Goal: Information Seeking & Learning: Learn about a topic

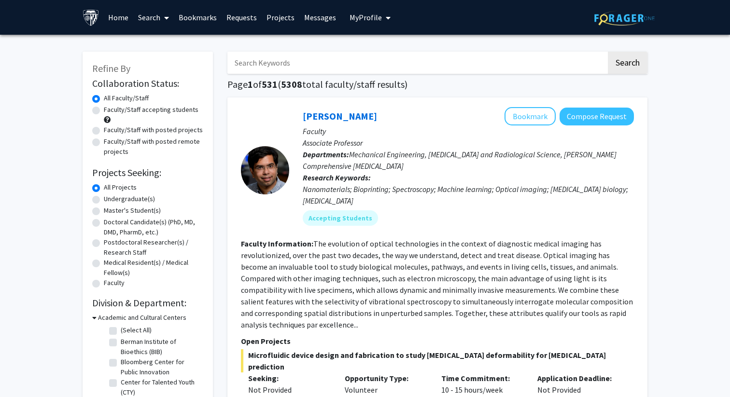
click at [104, 111] on label "Faculty/Staff accepting students" at bounding box center [151, 110] width 95 height 10
click at [104, 111] on input "Faculty/Staff accepting students" at bounding box center [107, 108] width 6 height 6
radio input "true"
click at [104, 201] on label "Undergraduate(s)" at bounding box center [129, 199] width 51 height 10
click at [104, 200] on input "Undergraduate(s)" at bounding box center [107, 197] width 6 height 6
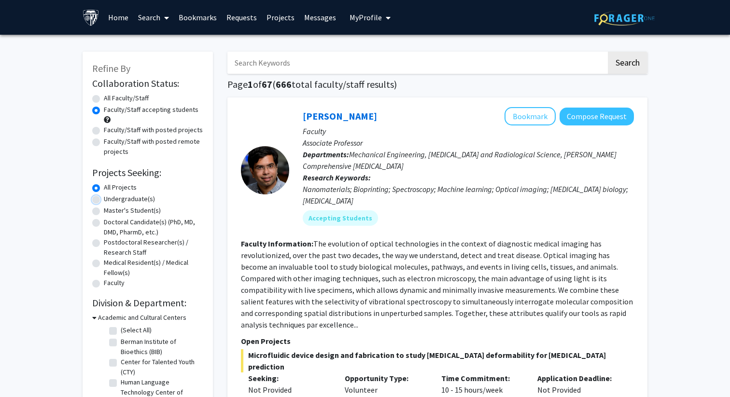
radio input "true"
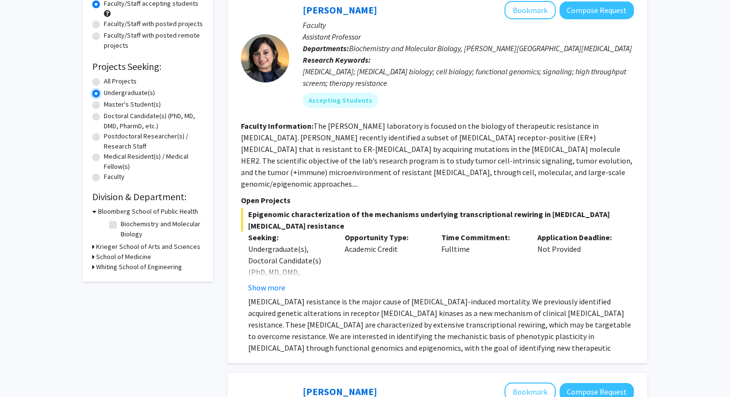
scroll to position [114, 0]
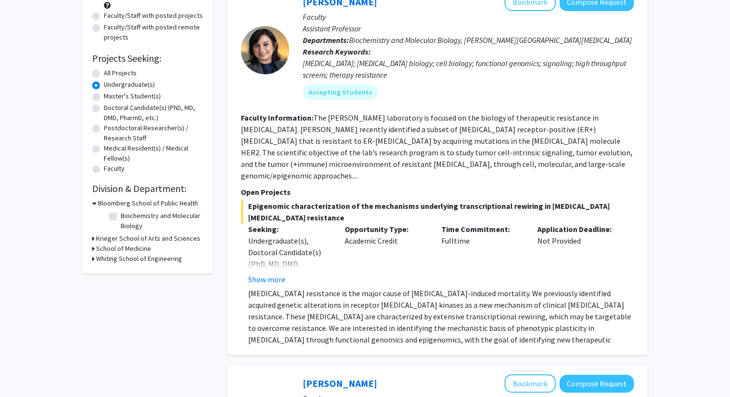
click at [95, 238] on div "Krieger School of Arts and Sciences" at bounding box center [147, 239] width 111 height 10
click at [93, 238] on icon at bounding box center [93, 239] width 2 height 10
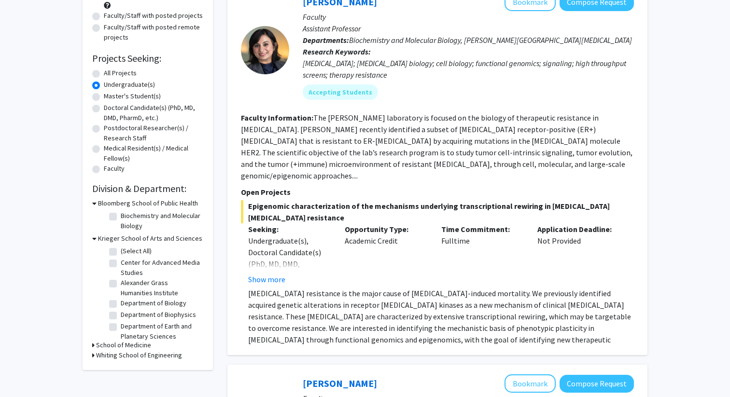
click at [113, 257] on fg-checkbox "(Select All) (Select All)" at bounding box center [155, 252] width 92 height 12
click at [121, 252] on label "(Select All)" at bounding box center [136, 251] width 31 height 10
click at [121, 252] on input "(Select All)" at bounding box center [124, 249] width 6 height 6
checkbox input "true"
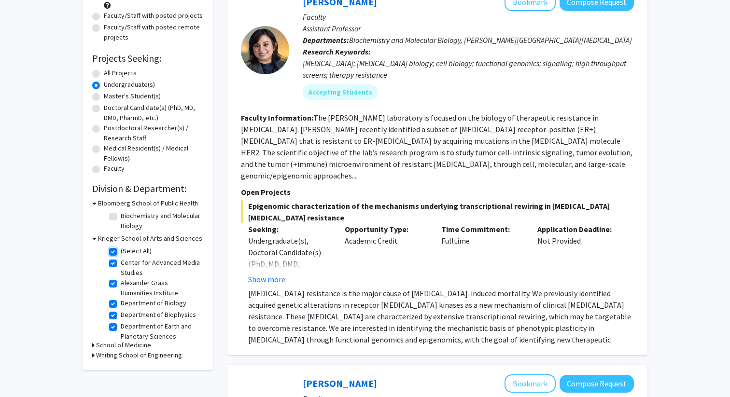
checkbox input "true"
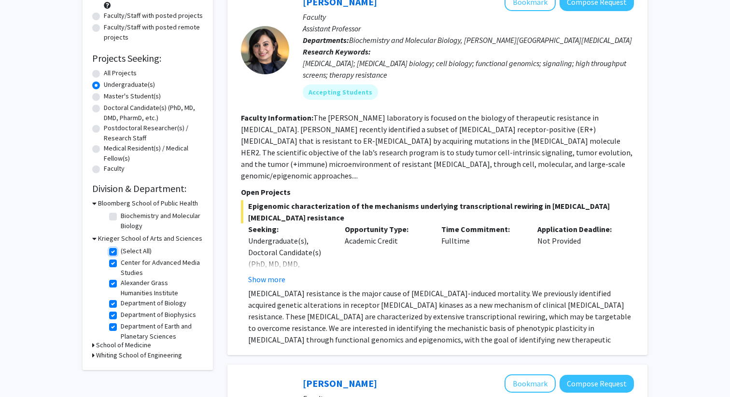
checkbox input "true"
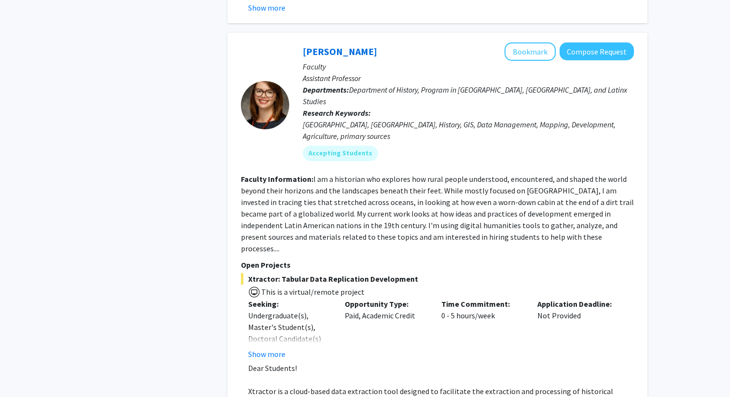
scroll to position [1235, 0]
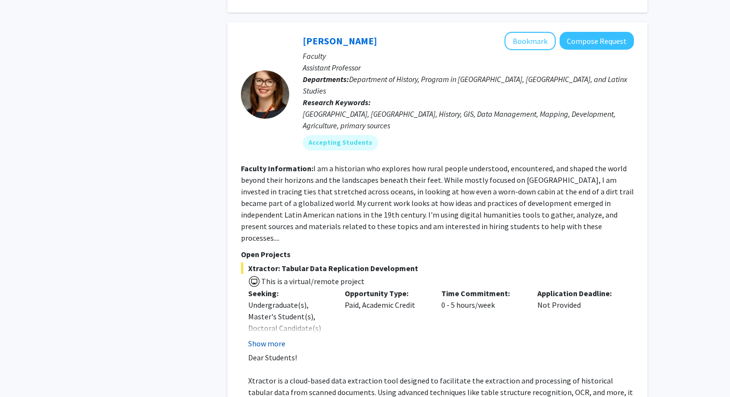
click at [269, 338] on button "Show more" at bounding box center [266, 344] width 37 height 12
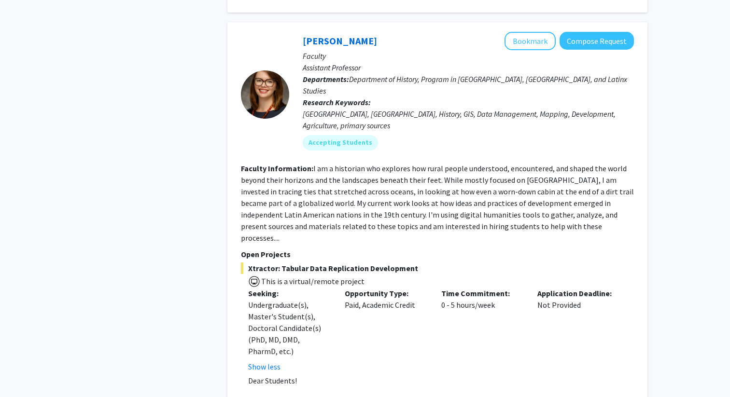
scroll to position [1356, 0]
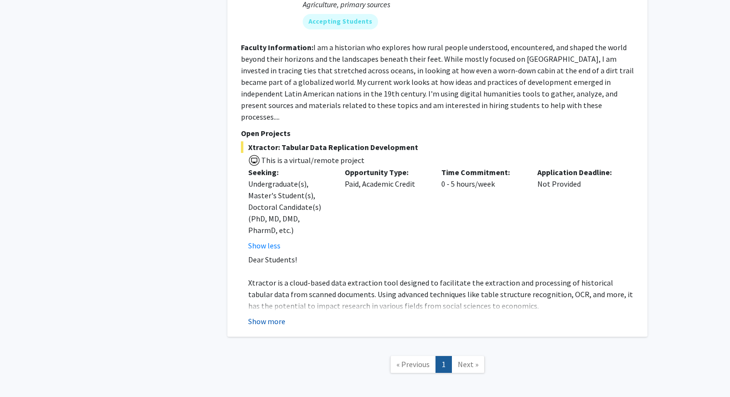
click at [266, 316] on button "Show more" at bounding box center [266, 322] width 37 height 12
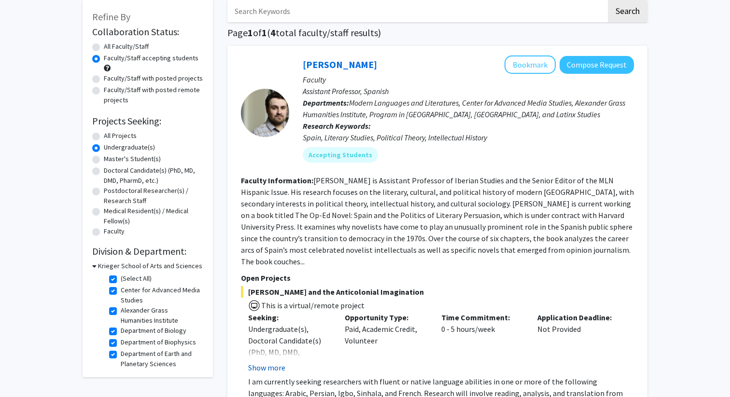
scroll to position [49, 0]
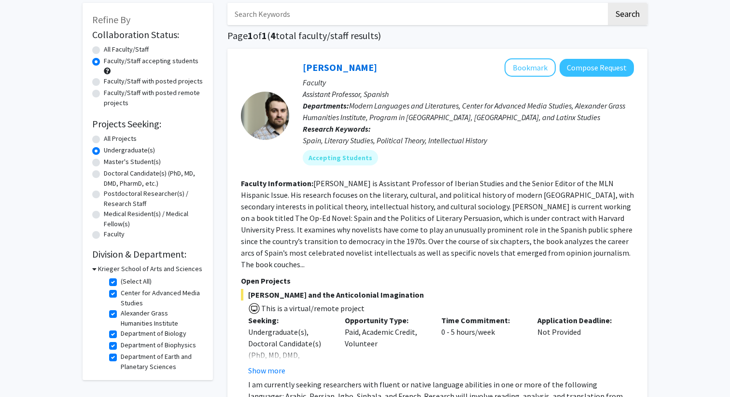
click at [108, 278] on fg-checkbox-list "(Select All) (Select All) Center for Advanced Media Studies Center for Advanced…" at bounding box center [155, 360] width 97 height 173
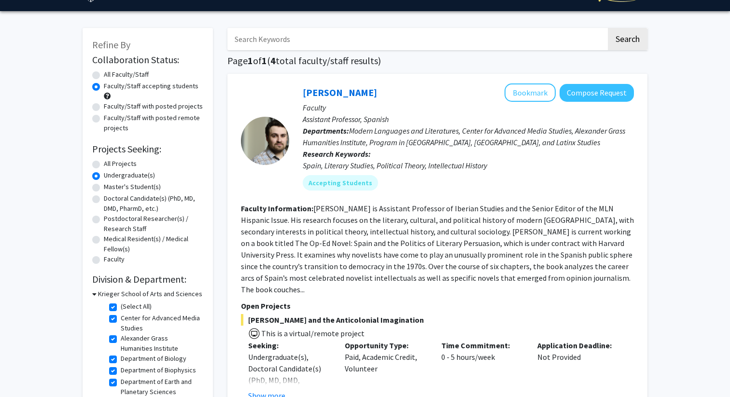
scroll to position [29, 0]
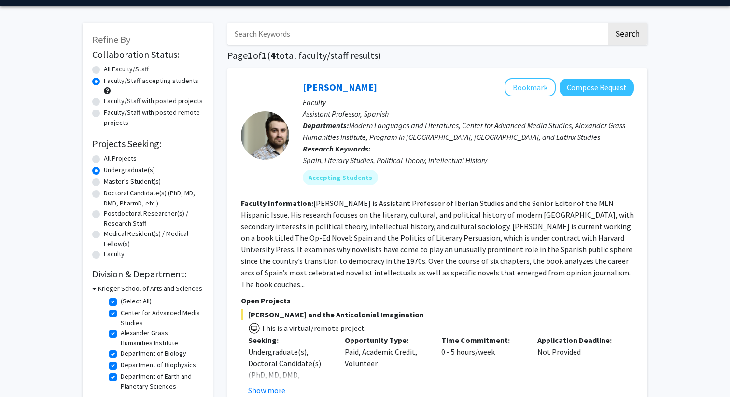
click at [96, 289] on div "Krieger School of Arts and Sciences" at bounding box center [147, 289] width 111 height 10
click at [121, 298] on label "(Select All)" at bounding box center [136, 301] width 31 height 10
click at [121, 298] on input "(Select All)" at bounding box center [124, 299] width 6 height 6
checkbox input "false"
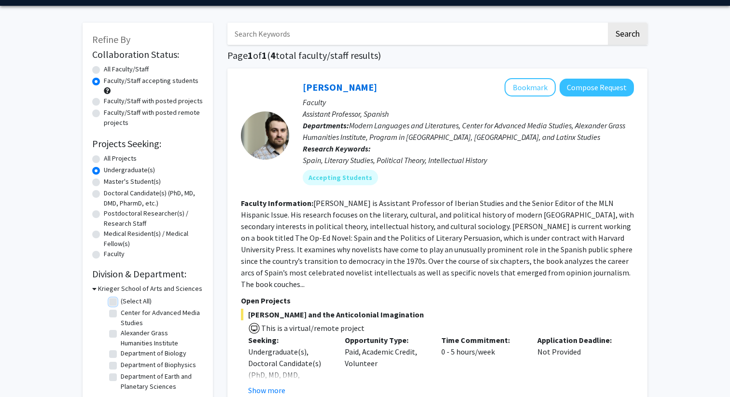
checkbox input "false"
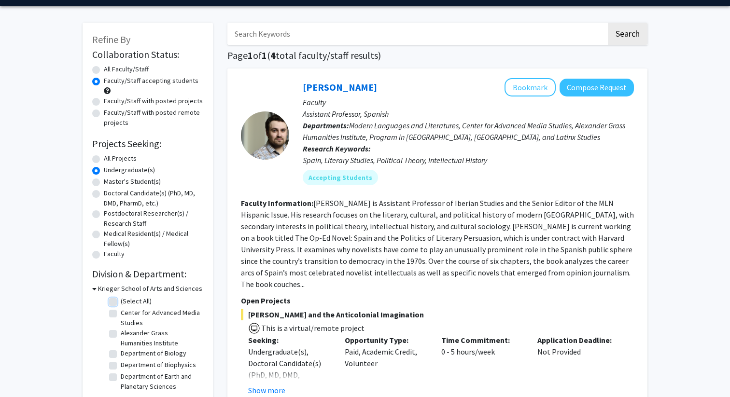
checkbox input "false"
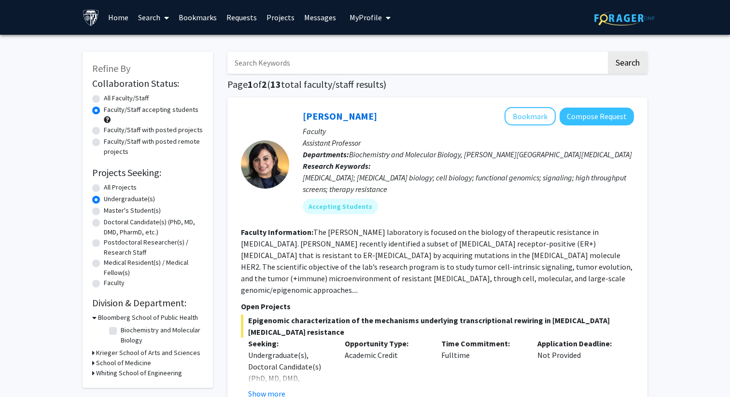
scroll to position [24, 0]
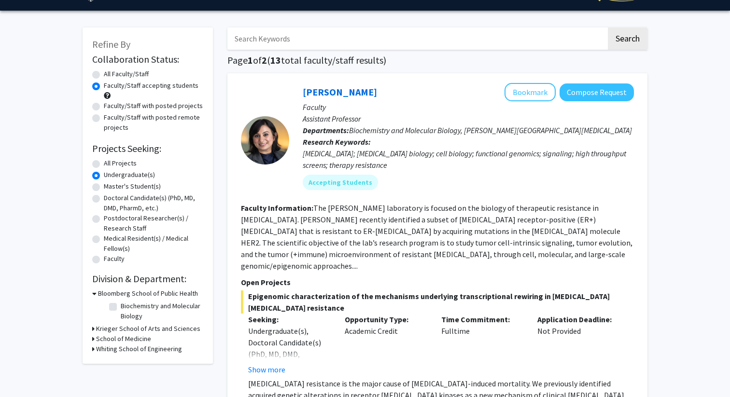
click at [92, 334] on icon at bounding box center [93, 339] width 2 height 10
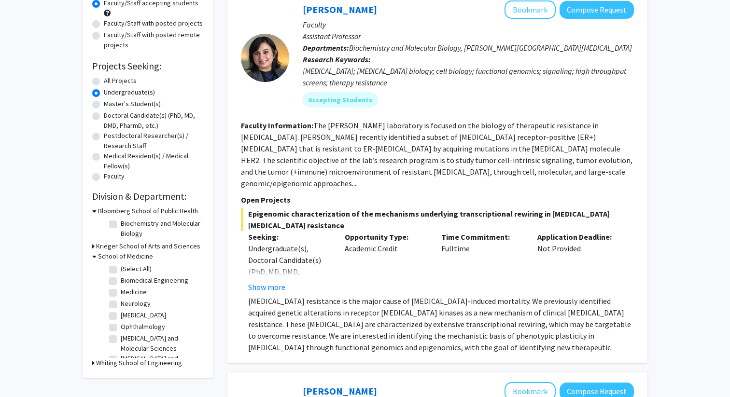
scroll to position [117, 0]
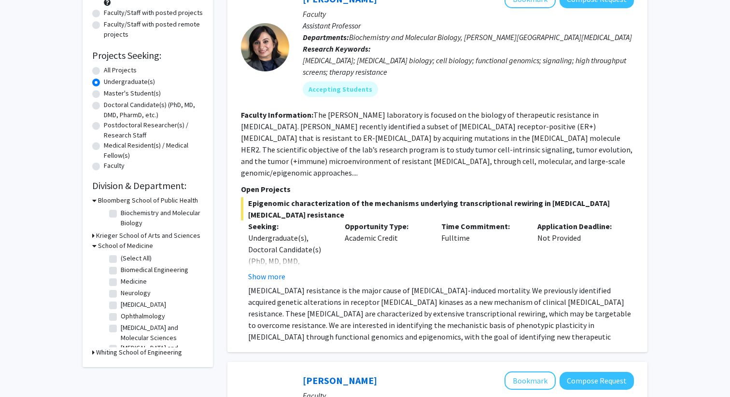
click at [90, 346] on div "Refine By Collaboration Status: Collaboration Status All Faculty/Staff Collabor…" at bounding box center [148, 150] width 130 height 433
click at [92, 235] on icon at bounding box center [93, 236] width 2 height 10
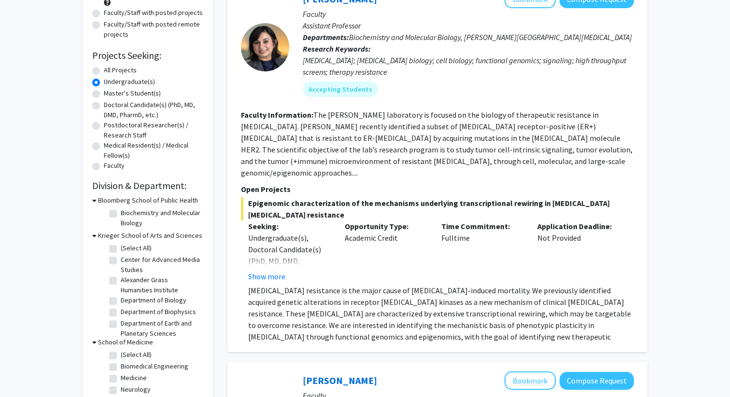
click at [121, 248] on label "(Select All)" at bounding box center [136, 248] width 31 height 10
click at [121, 248] on input "(Select All)" at bounding box center [124, 246] width 6 height 6
checkbox input "true"
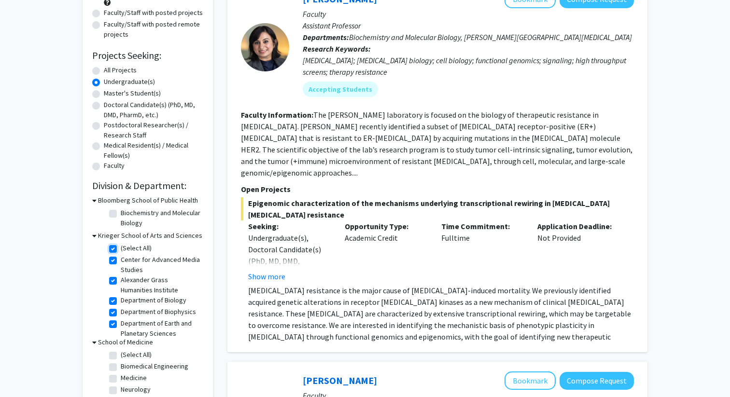
checkbox input "true"
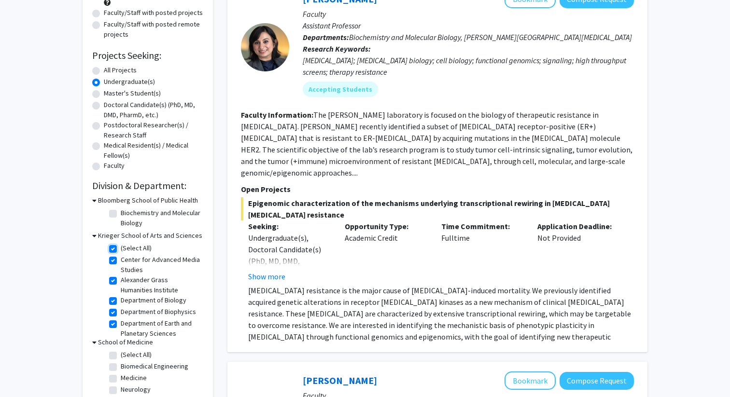
checkbox input "true"
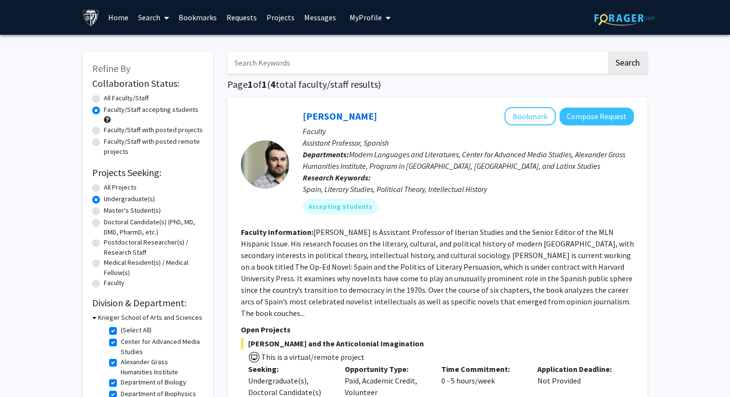
click at [104, 188] on label "All Projects" at bounding box center [120, 188] width 33 height 10
click at [104, 188] on input "All Projects" at bounding box center [107, 186] width 6 height 6
radio input "true"
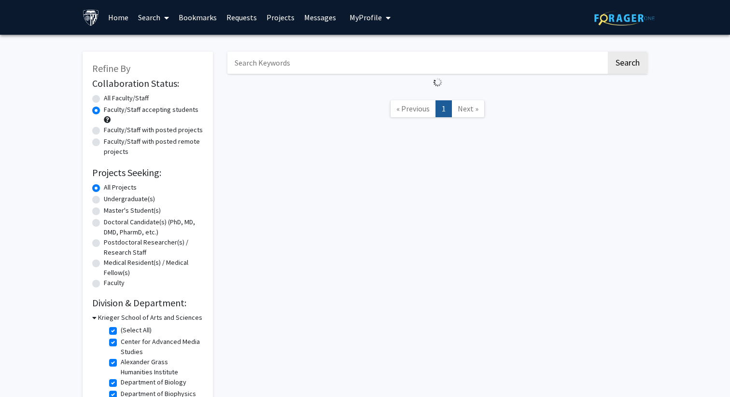
click at [104, 188] on label "All Projects" at bounding box center [120, 188] width 33 height 10
click at [104, 188] on input "All Projects" at bounding box center [107, 186] width 6 height 6
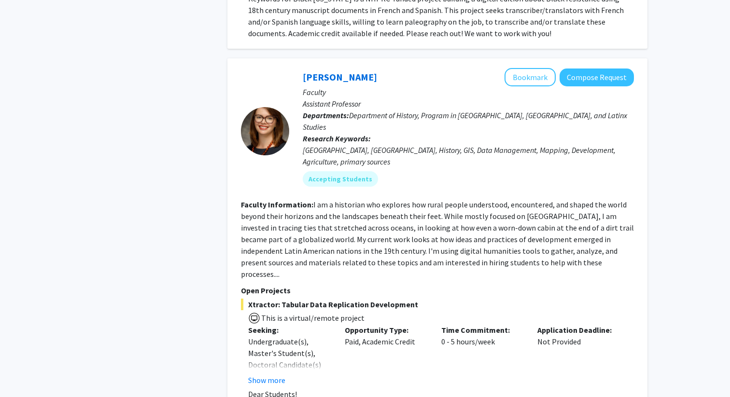
scroll to position [2405, 0]
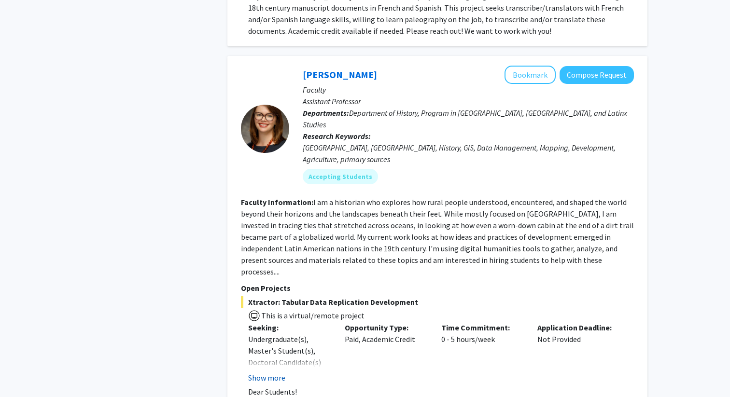
click at [276, 372] on button "Show more" at bounding box center [266, 378] width 37 height 12
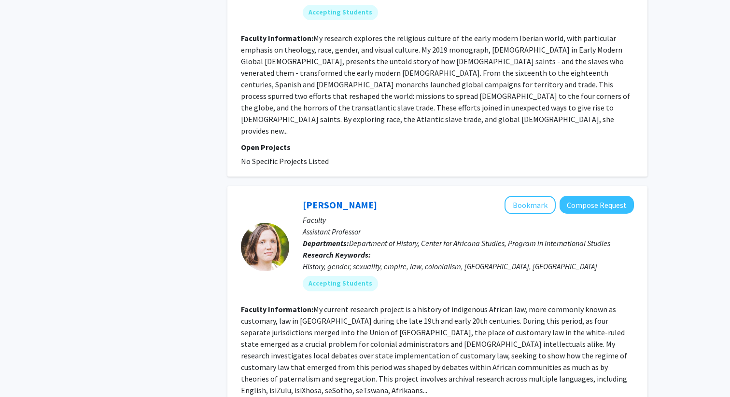
scroll to position [3660, 0]
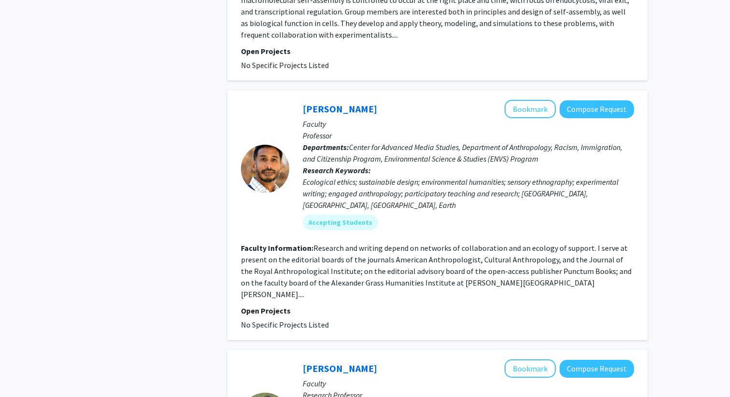
scroll to position [2030, 0]
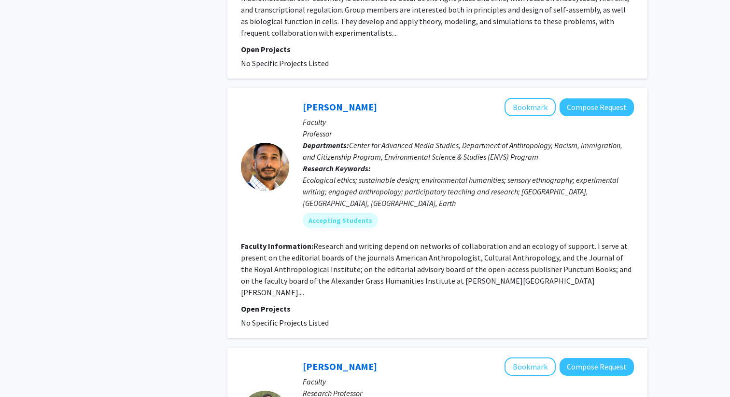
click at [483, 258] on fg-read-more "Research and writing depend on networks of collaboration and an ecology of supp…" at bounding box center [436, 269] width 391 height 56
click at [485, 259] on fg-read-more "Research and writing depend on networks of collaboration and an ecology of supp…" at bounding box center [436, 269] width 391 height 56
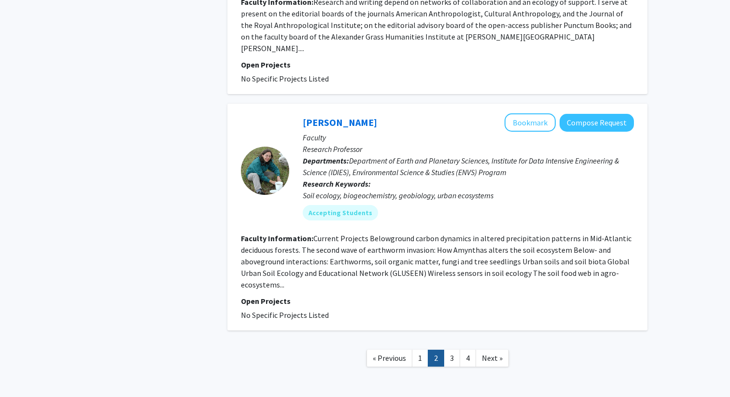
scroll to position [2279, 0]
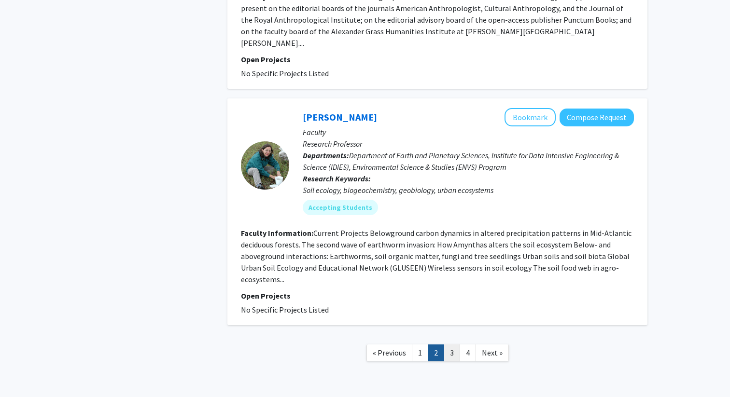
click at [451, 345] on link "3" at bounding box center [452, 353] width 16 height 17
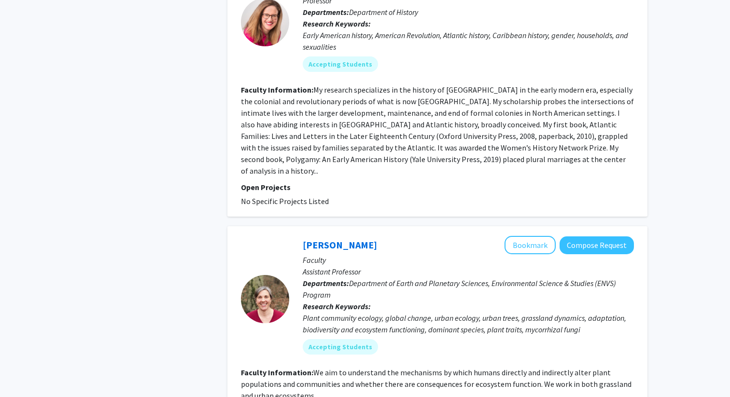
scroll to position [2336, 0]
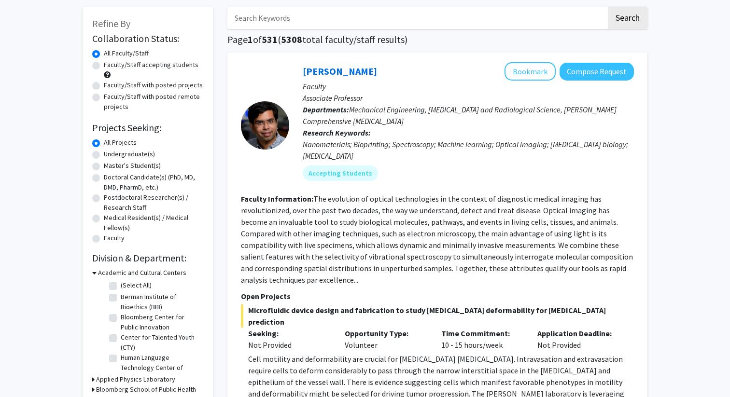
scroll to position [45, 0]
click at [104, 153] on label "Undergraduate(s)" at bounding box center [129, 154] width 51 height 10
click at [104, 153] on input "Undergraduate(s)" at bounding box center [107, 152] width 6 height 6
radio input "true"
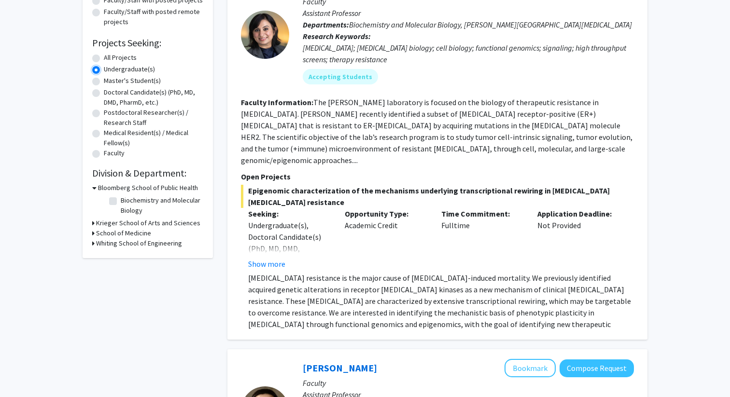
scroll to position [142, 0]
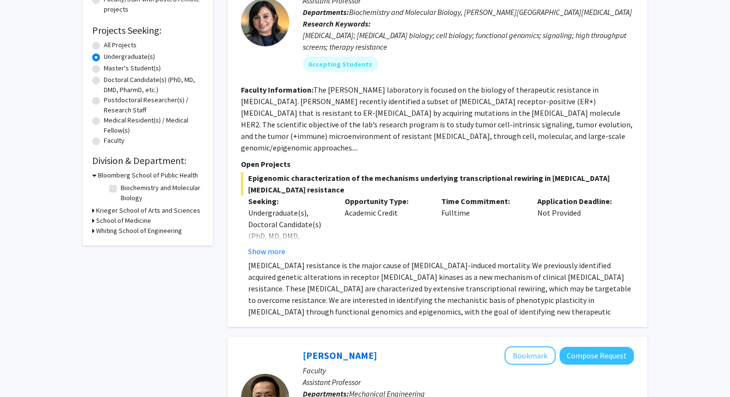
click at [90, 211] on div "Refine By Collaboration Status: Collaboration Status All Faculty/Staff Collabor…" at bounding box center [148, 77] width 130 height 337
click at [95, 211] on div "Krieger School of Arts and Sciences" at bounding box center [147, 211] width 111 height 10
click at [93, 211] on icon at bounding box center [93, 211] width 2 height 10
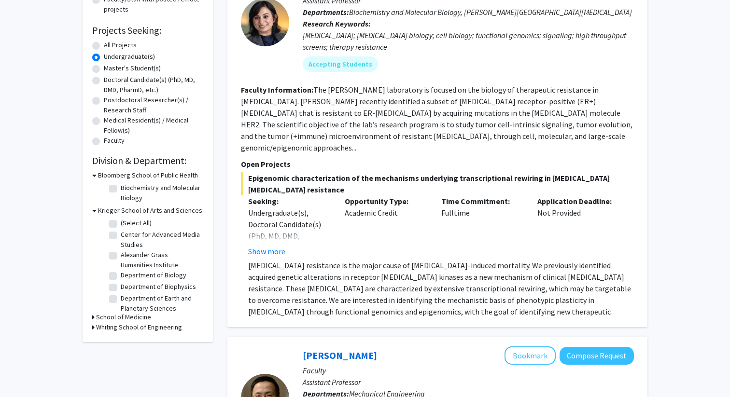
click at [121, 223] on label "(Select All)" at bounding box center [136, 223] width 31 height 10
click at [121, 223] on input "(Select All)" at bounding box center [124, 221] width 6 height 6
checkbox input "true"
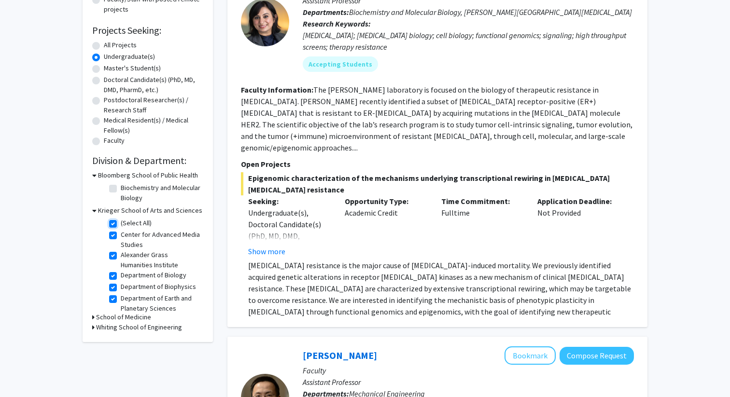
checkbox input "true"
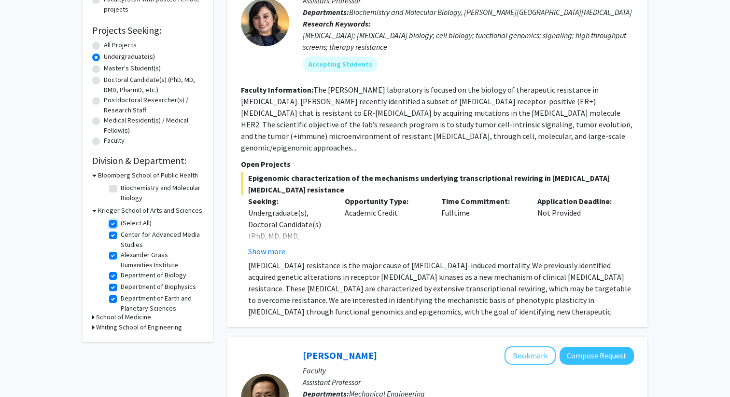
checkbox input "true"
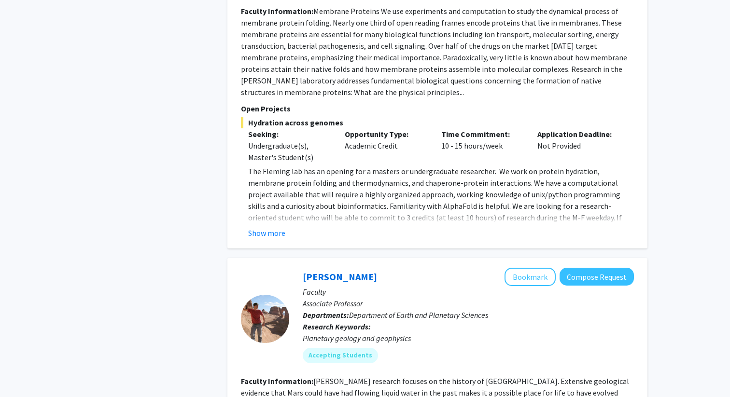
scroll to position [49, 0]
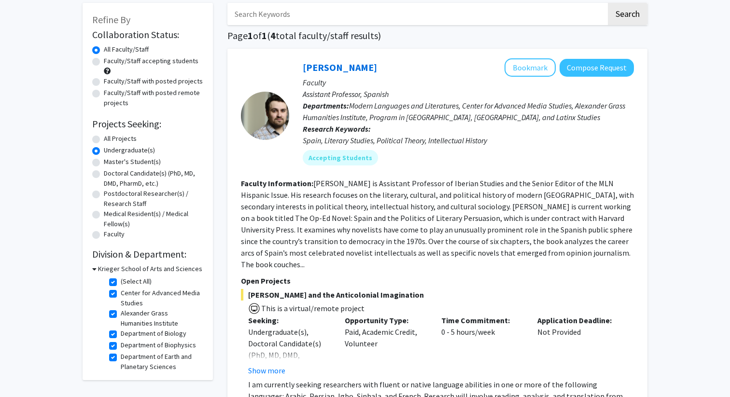
click at [104, 137] on label "All Projects" at bounding box center [120, 139] width 33 height 10
click at [104, 137] on input "All Projects" at bounding box center [107, 137] width 6 height 6
radio input "true"
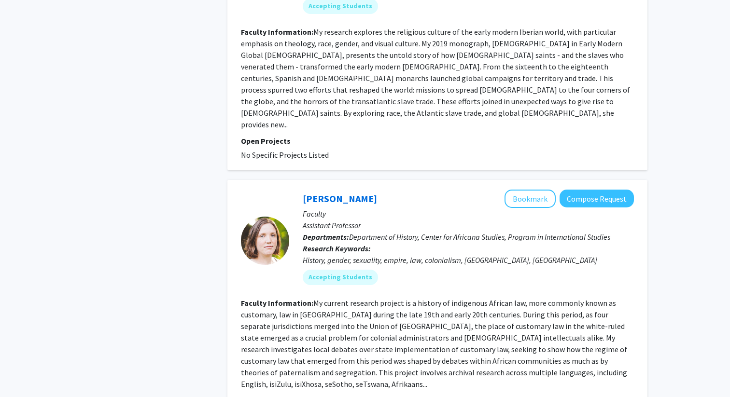
scroll to position [3381, 0]
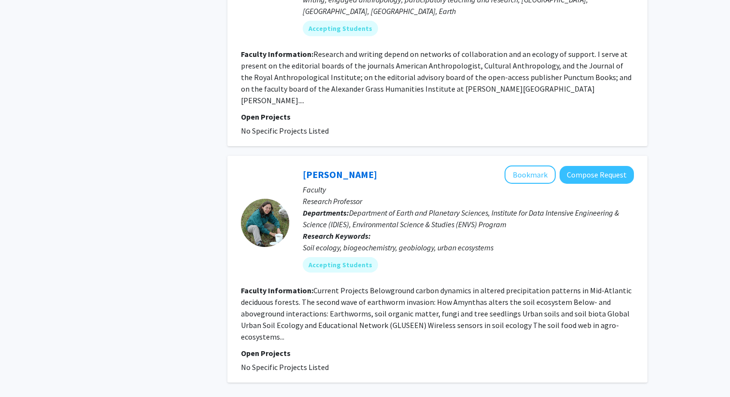
scroll to position [2279, 0]
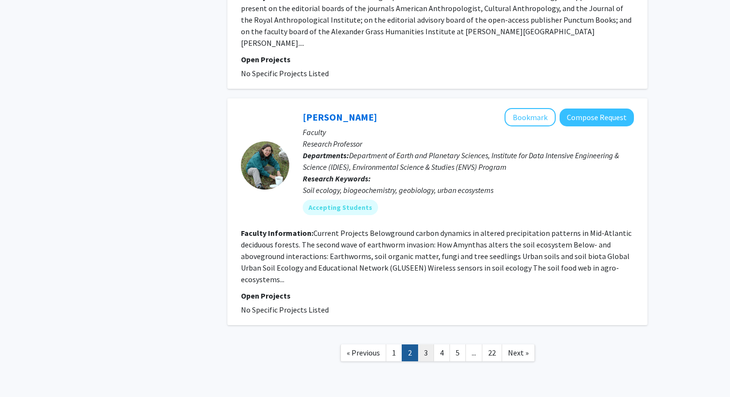
click at [421, 345] on link "3" at bounding box center [426, 353] width 16 height 17
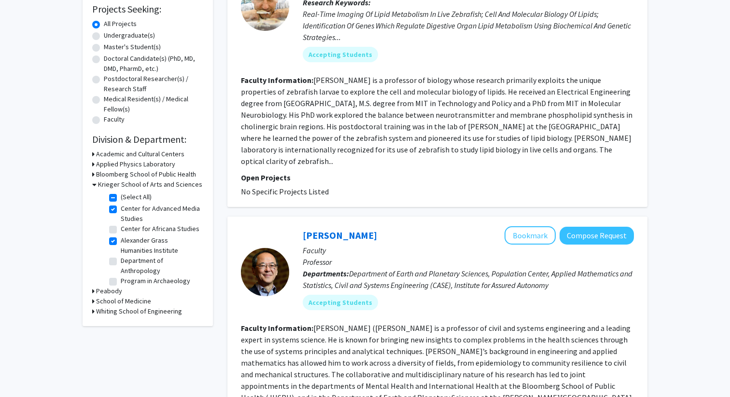
click at [121, 207] on label "Center for Advanced Media Studies" at bounding box center [161, 214] width 80 height 20
click at [121, 207] on input "Center for Advanced Media Studies" at bounding box center [124, 207] width 6 height 6
checkbox input "false"
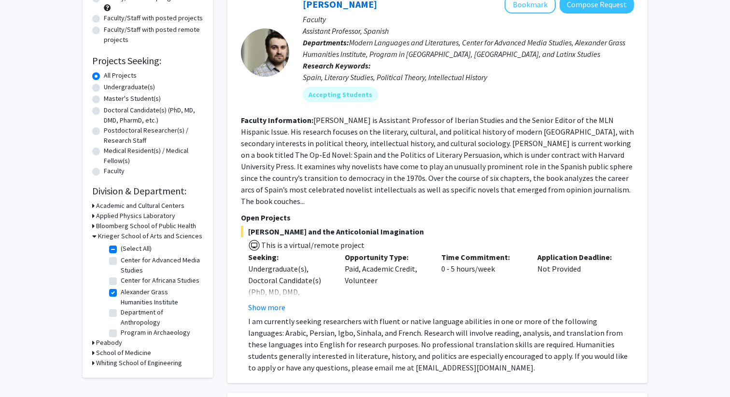
scroll to position [113, 0]
click at [121, 291] on label "Alexander Grass Humanities Institute" at bounding box center [161, 296] width 80 height 20
click at [121, 291] on input "Alexander Grass Humanities Institute" at bounding box center [124, 289] width 6 height 6
checkbox input "false"
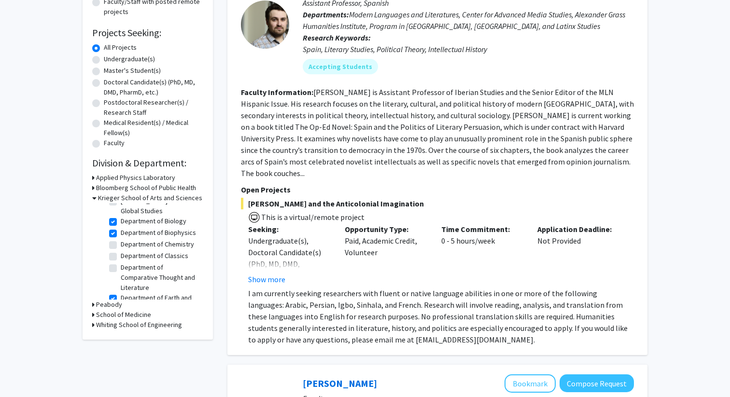
scroll to position [113, 0]
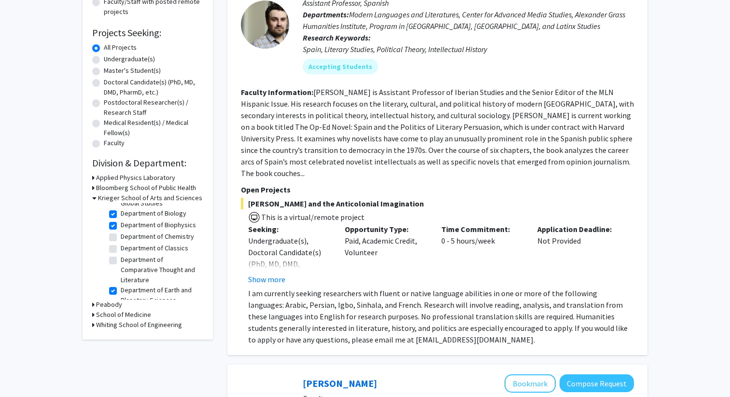
click at [121, 212] on label "Department of Biology" at bounding box center [154, 214] width 66 height 10
click at [121, 212] on input "Department of Biology" at bounding box center [124, 212] width 6 height 6
checkbox input "false"
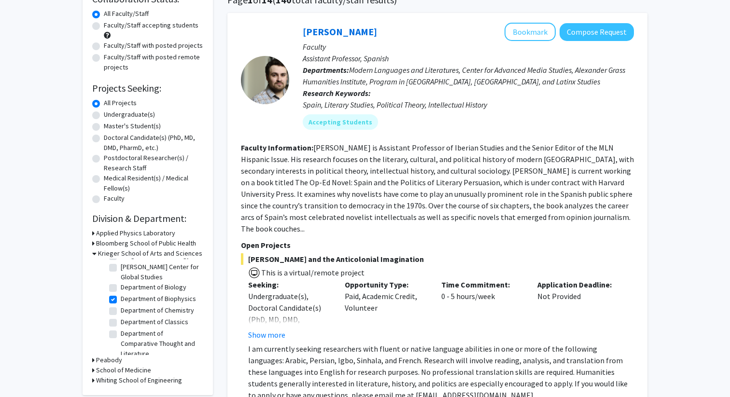
scroll to position [99, 0]
click at [121, 296] on label "Department of Biophysics" at bounding box center [158, 295] width 75 height 10
click at [121, 296] on input "Department of Biophysics" at bounding box center [124, 293] width 6 height 6
checkbox input "false"
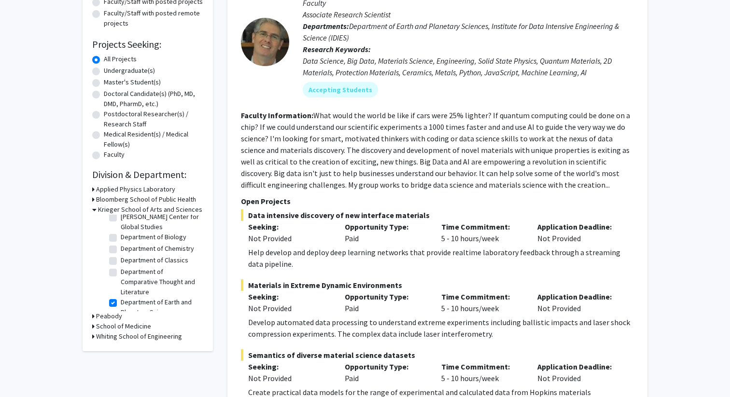
scroll to position [106, 0]
click at [121, 292] on label "Department of Earth and Planetary Sciences" at bounding box center [161, 302] width 80 height 20
click at [121, 292] on input "Department of Earth and Planetary Sciences" at bounding box center [124, 295] width 6 height 6
checkbox input "false"
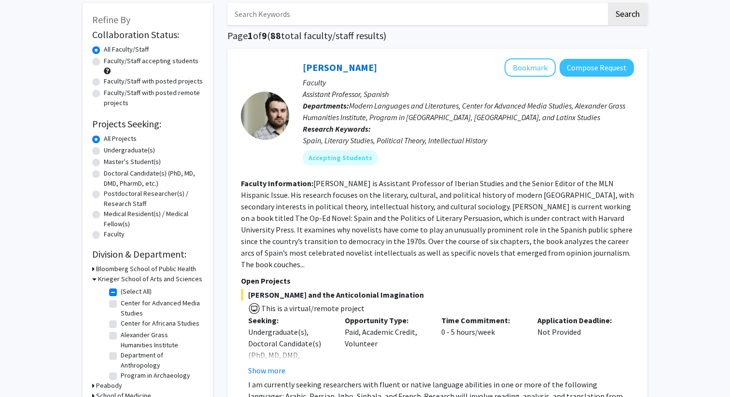
click at [121, 293] on label "(Select All)" at bounding box center [136, 292] width 31 height 10
click at [121, 293] on input "(Select All)" at bounding box center [124, 290] width 6 height 6
checkbox input "false"
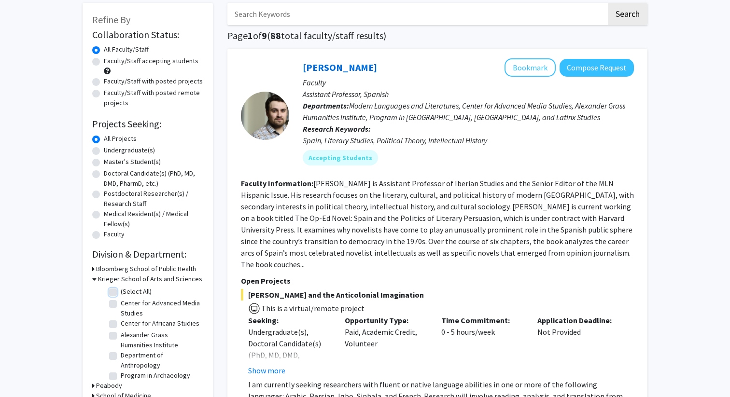
checkbox input "false"
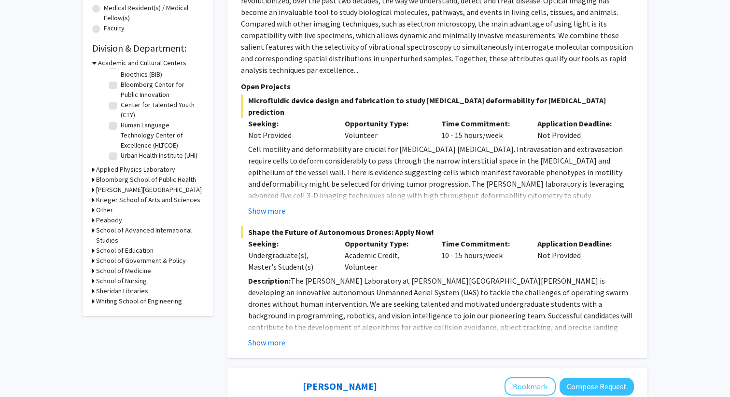
click at [95, 199] on div "Krieger School of Arts and Sciences" at bounding box center [147, 200] width 111 height 10
click at [93, 199] on icon at bounding box center [93, 200] width 2 height 10
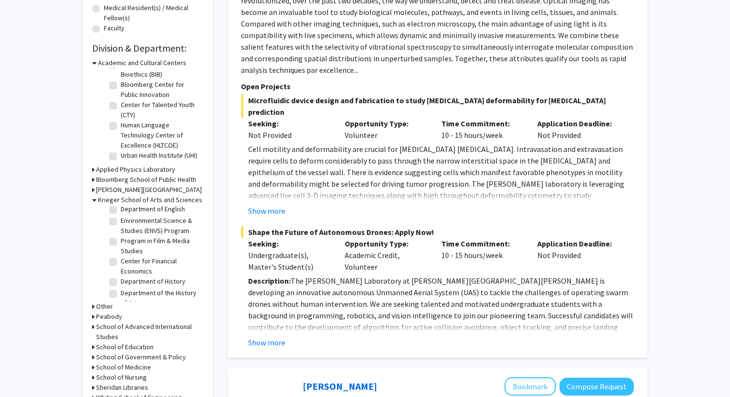
scroll to position [370, 0]
click at [121, 276] on label "Department of History" at bounding box center [153, 281] width 65 height 10
click at [121, 276] on input "Department of History" at bounding box center [124, 279] width 6 height 6
checkbox input "true"
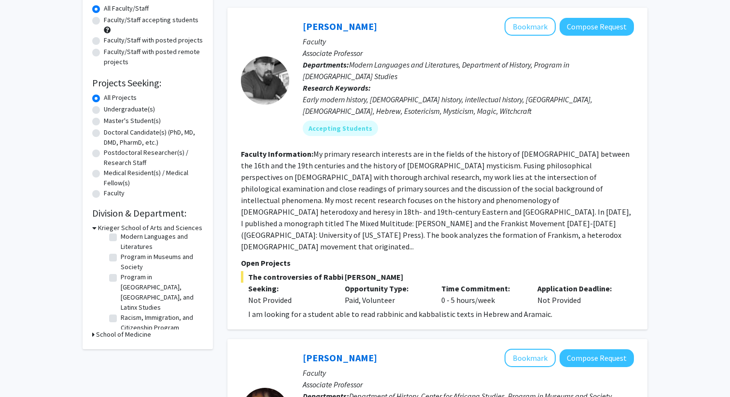
click at [121, 333] on label "SNF Agora Institute" at bounding box center [149, 338] width 56 height 10
click at [121, 333] on input "SNF Agora Institute" at bounding box center [124, 336] width 6 height 6
checkbox input "true"
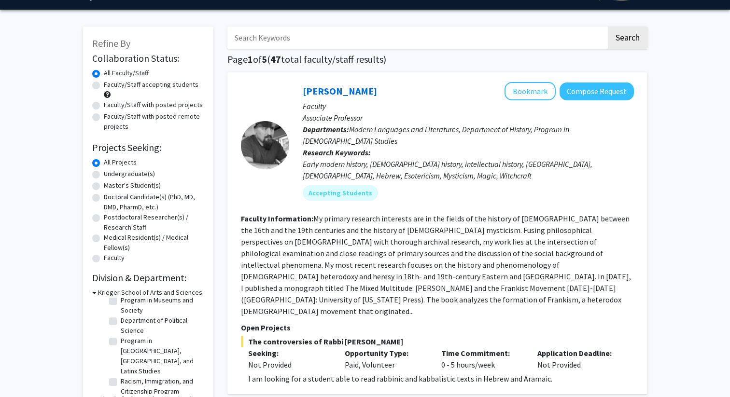
click at [121, 377] on label "Racism, Immigration, and Citizenship Program" at bounding box center [161, 387] width 80 height 20
click at [121, 377] on input "Racism, Immigration, and Citizenship Program" at bounding box center [124, 380] width 6 height 6
checkbox input "true"
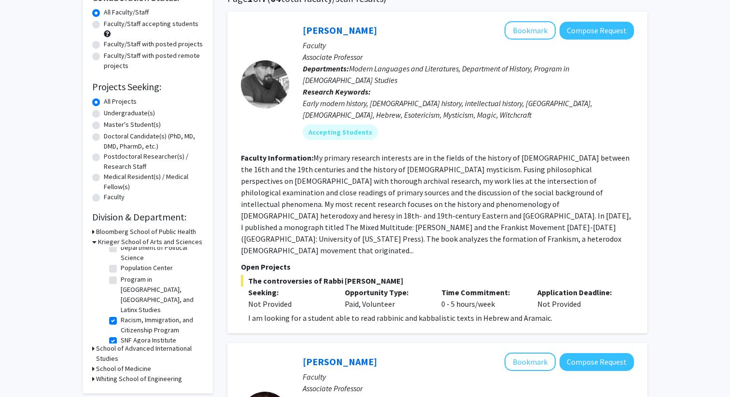
click at [121, 347] on label "Department of Sociology" at bounding box center [157, 352] width 73 height 10
click at [121, 347] on input "Department of Sociology" at bounding box center [124, 350] width 6 height 6
checkbox input "true"
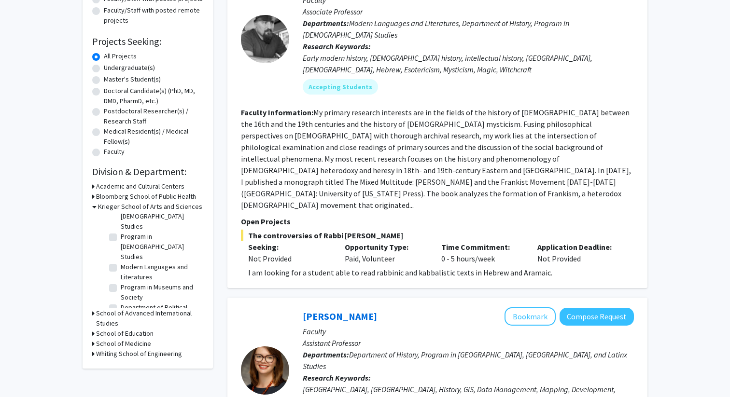
click at [121, 303] on label "Department of Political Science" at bounding box center [161, 313] width 80 height 20
click at [121, 303] on input "Department of Political Science" at bounding box center [124, 306] width 6 height 6
checkbox input "true"
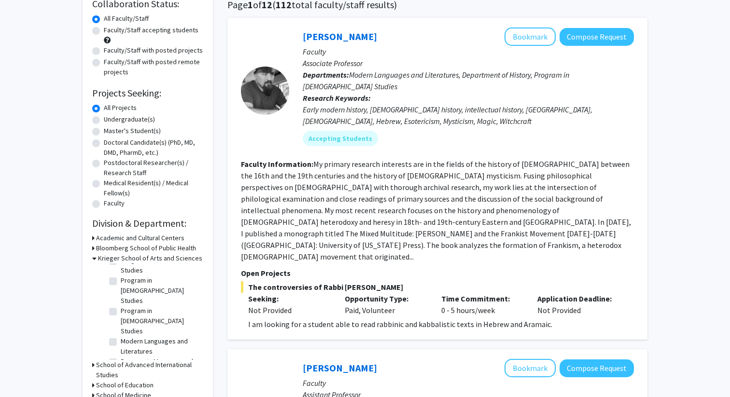
click at [118, 337] on fg-checkbox "Modern Languages and Literatures Modern Languages and Literatures" at bounding box center [155, 347] width 92 height 20
click at [121, 337] on label "Modern Languages and Literatures" at bounding box center [161, 347] width 80 height 20
click at [121, 337] on input "Modern Languages and Literatures" at bounding box center [124, 340] width 6 height 6
checkbox input "true"
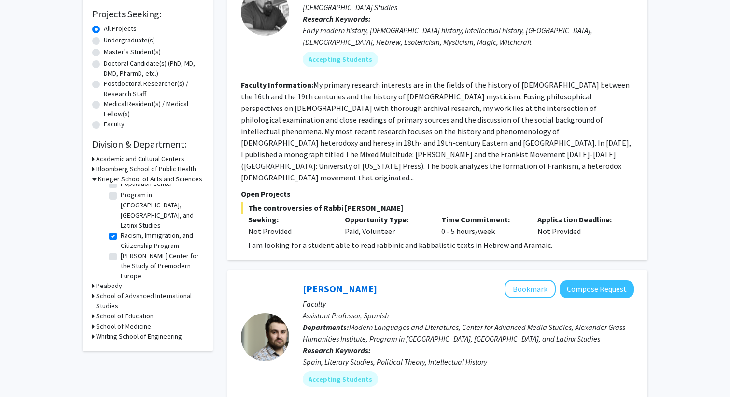
click at [98, 295] on h3 "School of Advanced International Studies" at bounding box center [149, 301] width 107 height 20
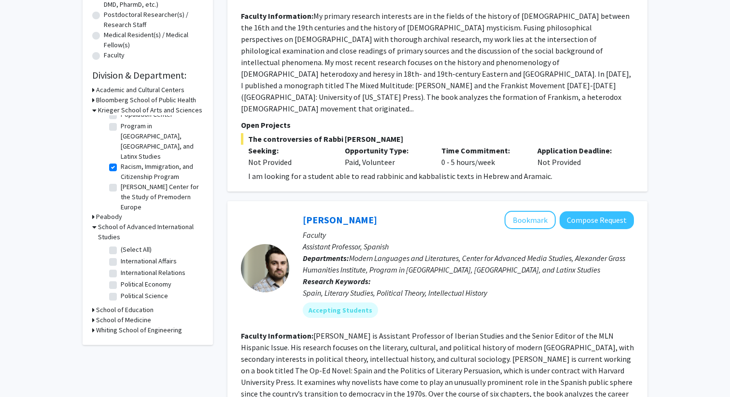
click at [121, 252] on label "(Select All)" at bounding box center [136, 250] width 31 height 10
click at [121, 251] on input "(Select All)" at bounding box center [124, 248] width 6 height 6
checkbox input "true"
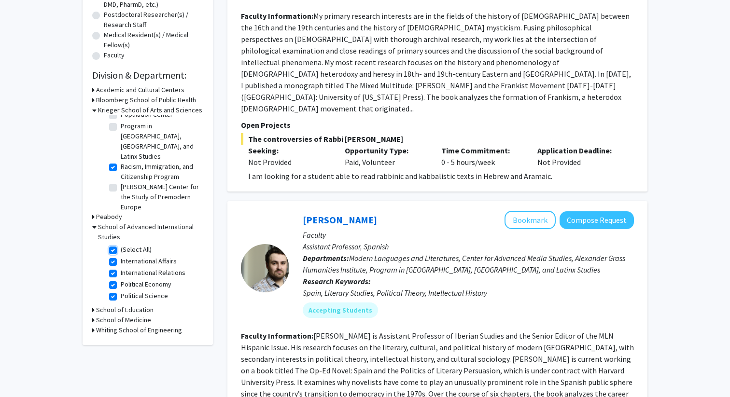
checkbox input "true"
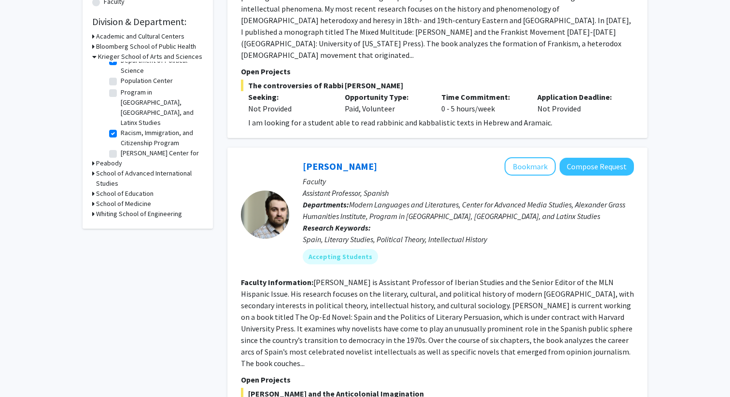
click at [113, 182] on h3 "School of Advanced International Studies" at bounding box center [149, 179] width 107 height 20
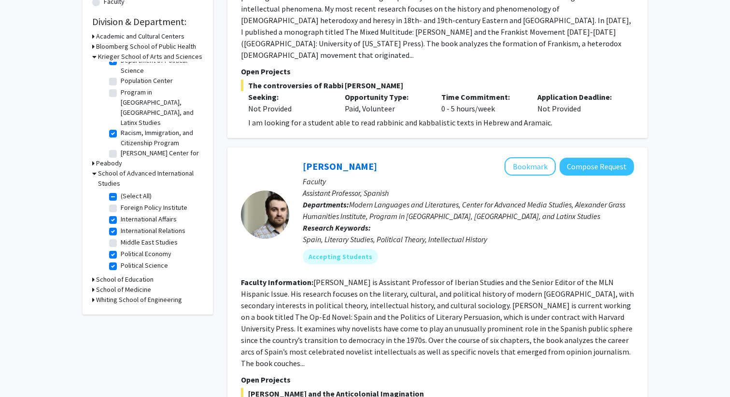
click at [121, 209] on label "Foreign Policy Institute" at bounding box center [154, 208] width 67 height 10
click at [121, 209] on input "Foreign Policy Institute" at bounding box center [124, 206] width 6 height 6
checkbox input "true"
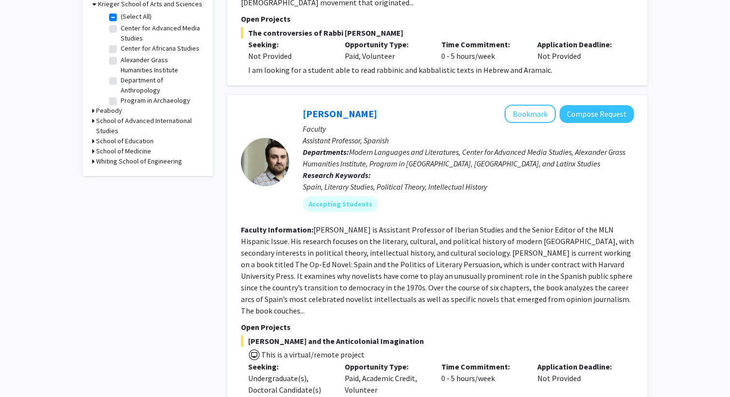
click at [142, 123] on h3 "School of Advanced International Studies" at bounding box center [149, 126] width 107 height 20
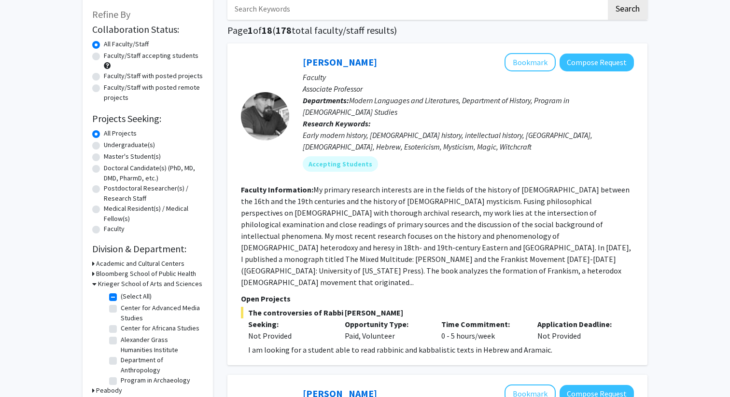
click at [119, 146] on label "Undergraduate(s)" at bounding box center [129, 145] width 51 height 10
click at [110, 146] on input "Undergraduate(s)" at bounding box center [107, 143] width 6 height 6
radio input "true"
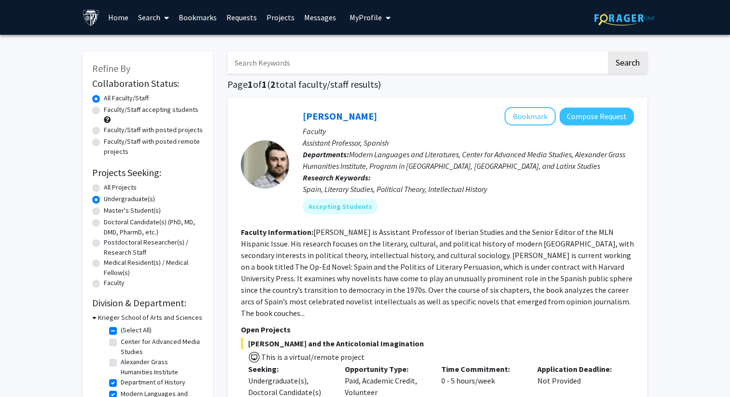
click at [104, 186] on label "All Projects" at bounding box center [120, 188] width 33 height 10
click at [104, 186] on input "All Projects" at bounding box center [107, 186] width 6 height 6
radio input "true"
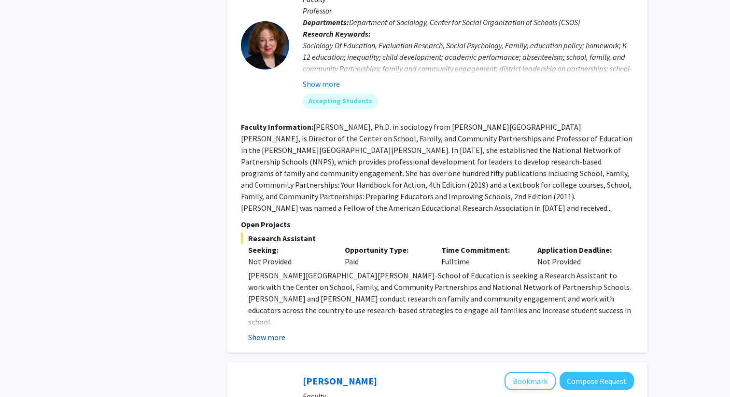
click at [271, 332] on button "Show more" at bounding box center [266, 338] width 37 height 12
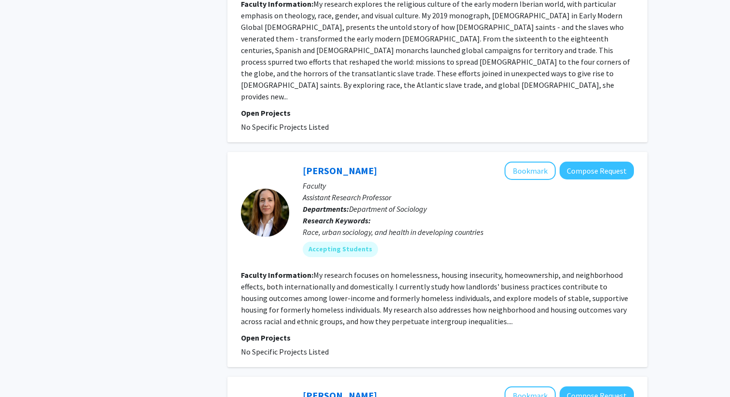
click at [465, 269] on section "Faculty Information: My research focuses on homelessness, housing insecurity, h…" at bounding box center [437, 298] width 393 height 58
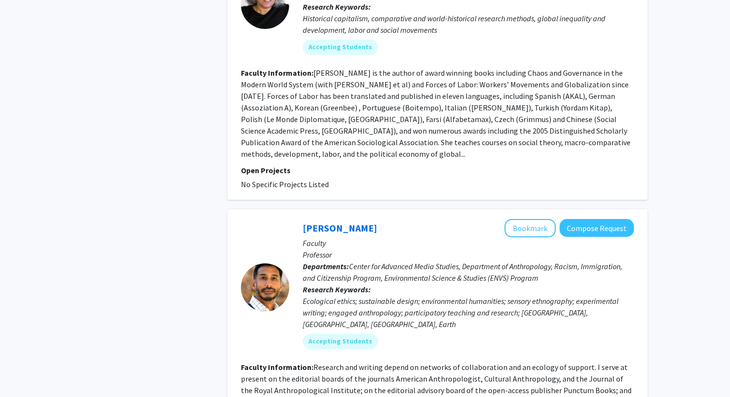
scroll to position [3268, 0]
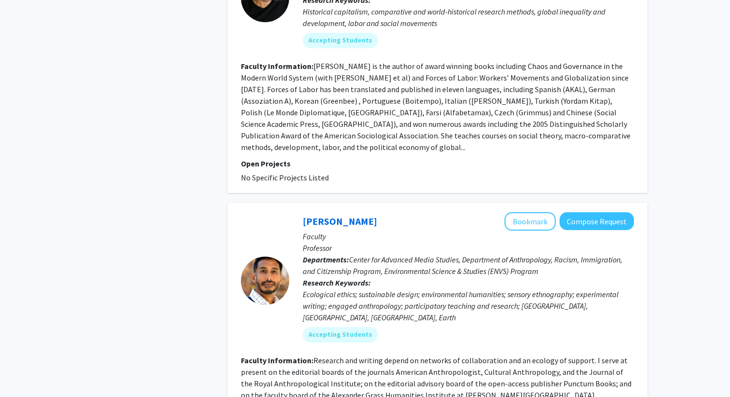
click at [491, 355] on section "Faculty Information: Research and writing depend on networks of collaboration a…" at bounding box center [437, 384] width 393 height 58
click at [339, 215] on link "Anand Pandian" at bounding box center [340, 221] width 74 height 12
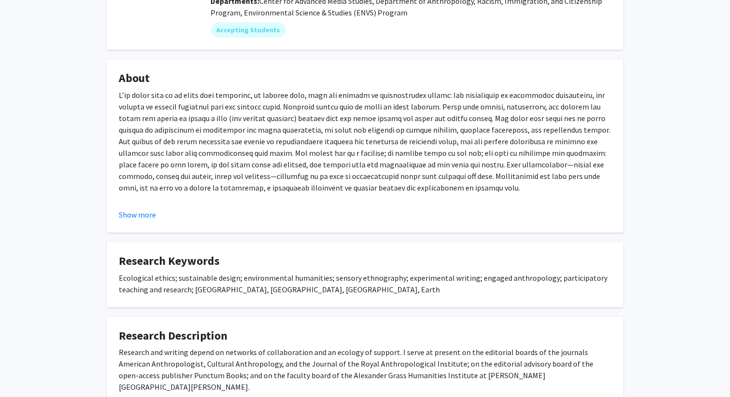
scroll to position [184, 0]
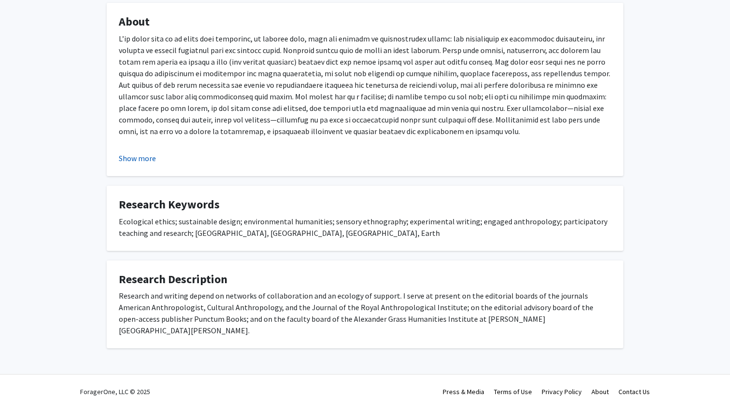
click at [132, 155] on button "Show more" at bounding box center [137, 159] width 37 height 12
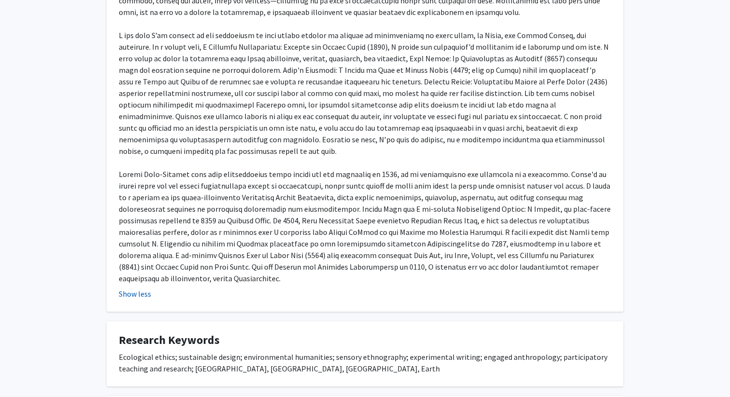
scroll to position [302, 0]
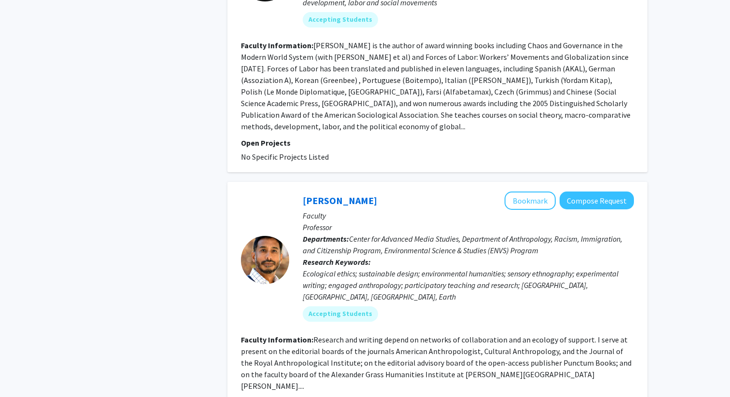
scroll to position [2897, 0]
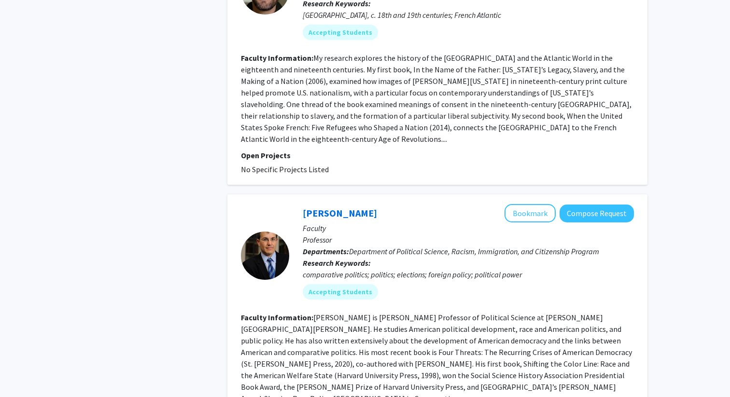
scroll to position [972, 0]
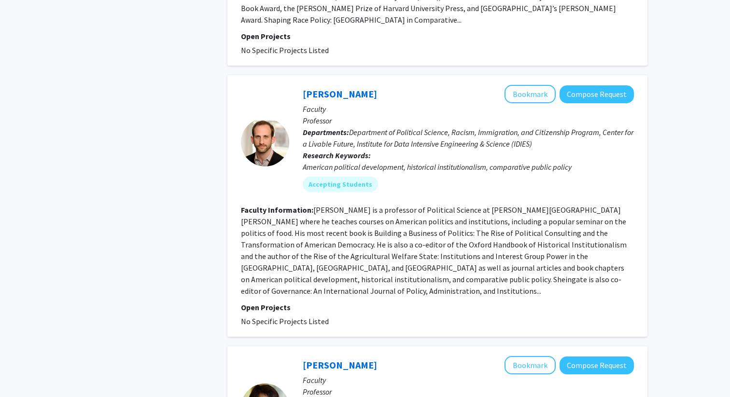
click at [685, 183] on div "Refine By Collaboration Status: Collaboration Status All Faculty/Staff Collabor…" at bounding box center [365, 48] width 730 height 2717
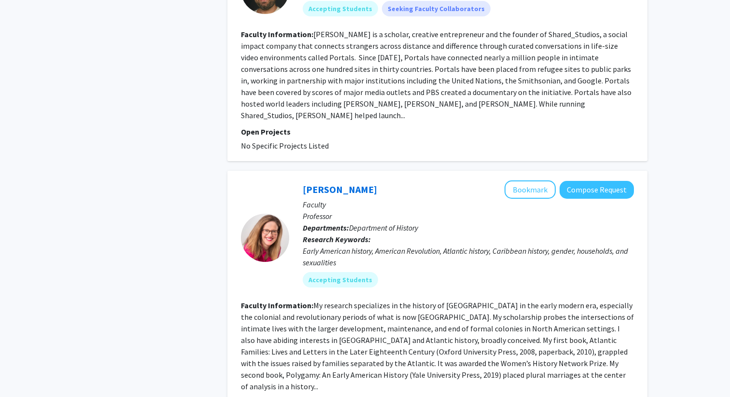
scroll to position [2279, 0]
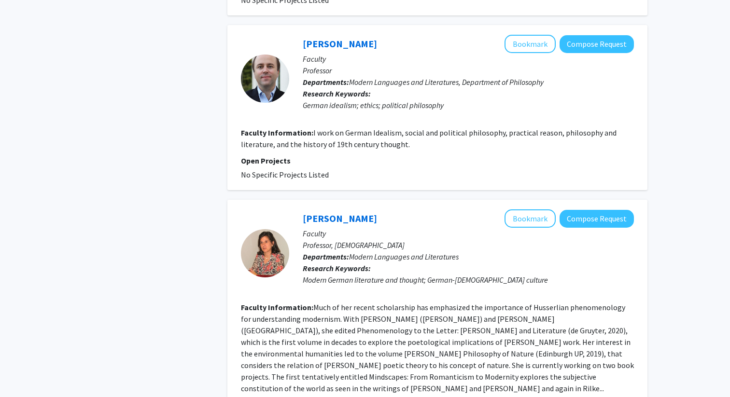
scroll to position [2082, 0]
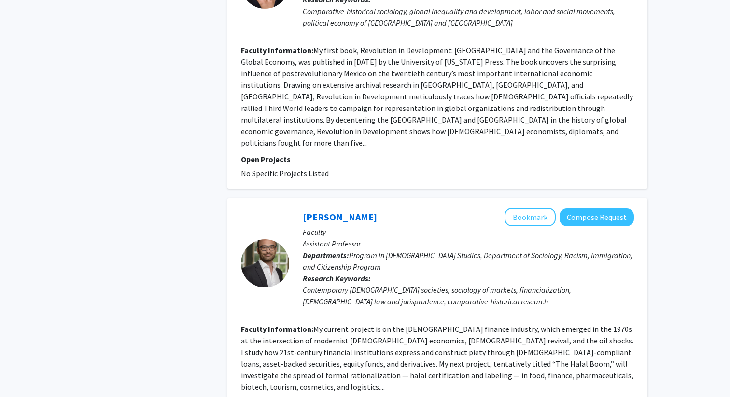
scroll to position [2285, 0]
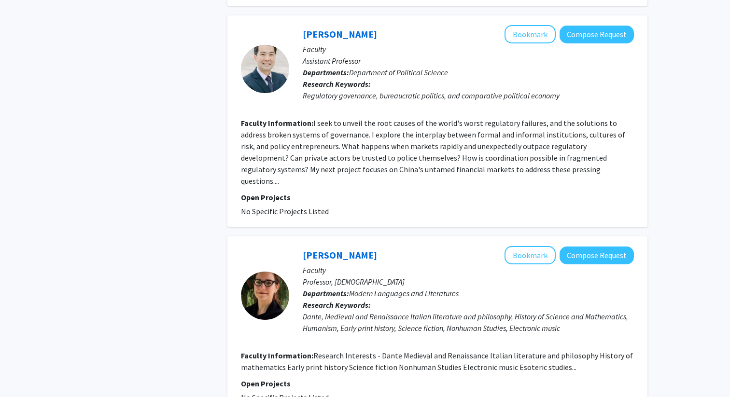
scroll to position [2175, 0]
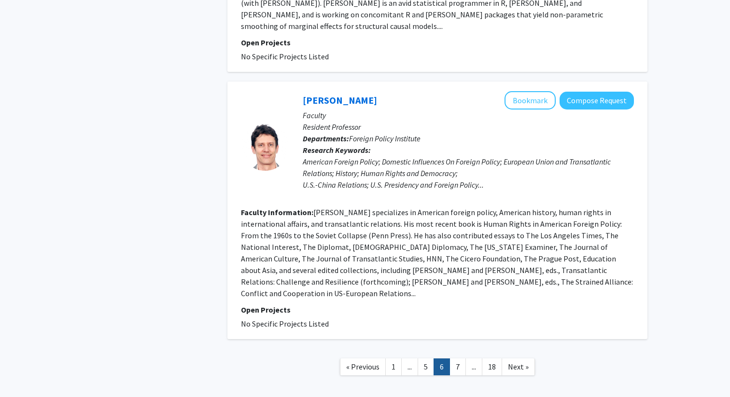
scroll to position [1939, 0]
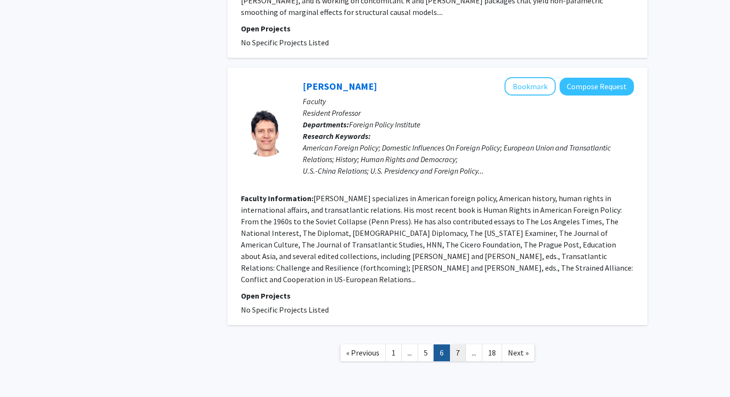
click at [459, 345] on link "7" at bounding box center [458, 353] width 16 height 17
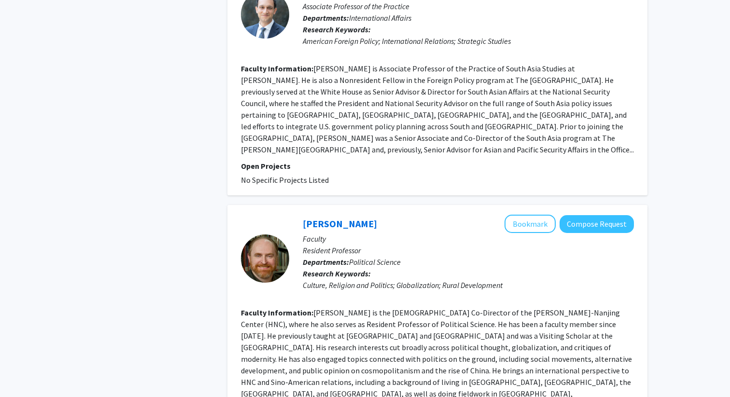
scroll to position [2166, 0]
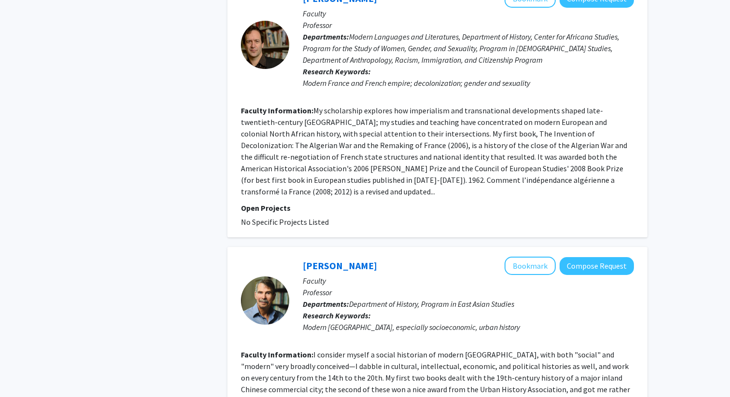
scroll to position [2229, 0]
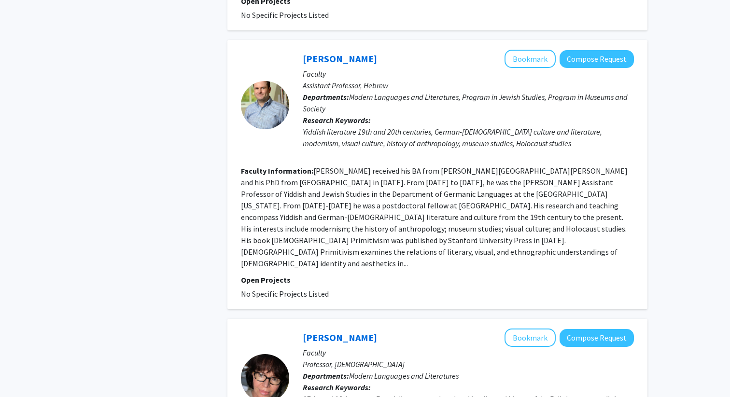
scroll to position [580, 0]
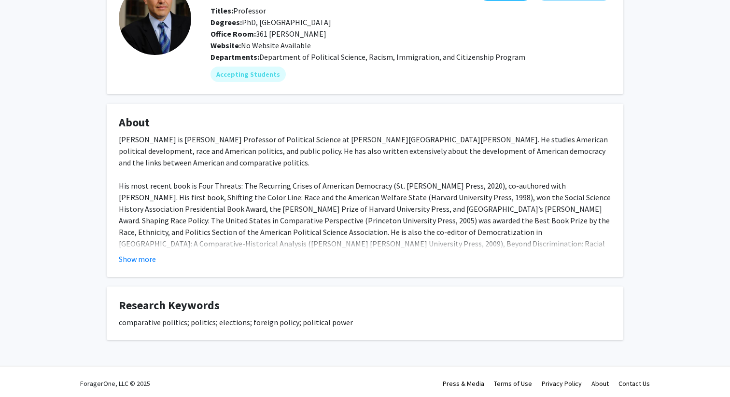
scroll to position [74, 0]
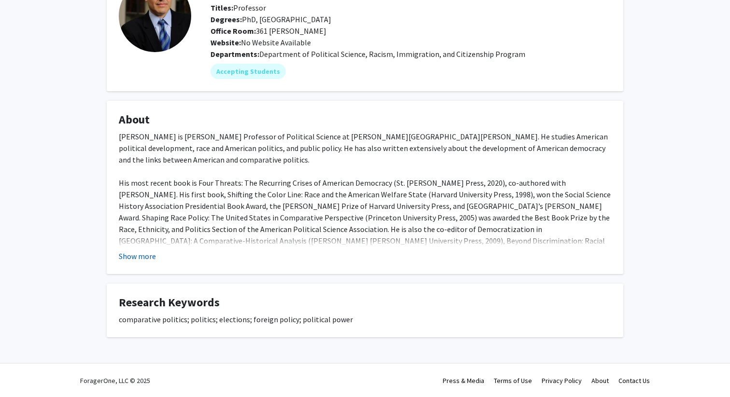
click at [140, 255] on button "Show more" at bounding box center [137, 257] width 37 height 12
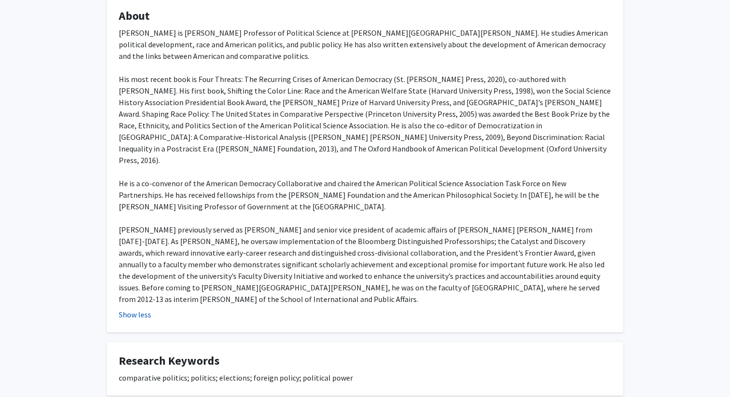
scroll to position [213, 0]
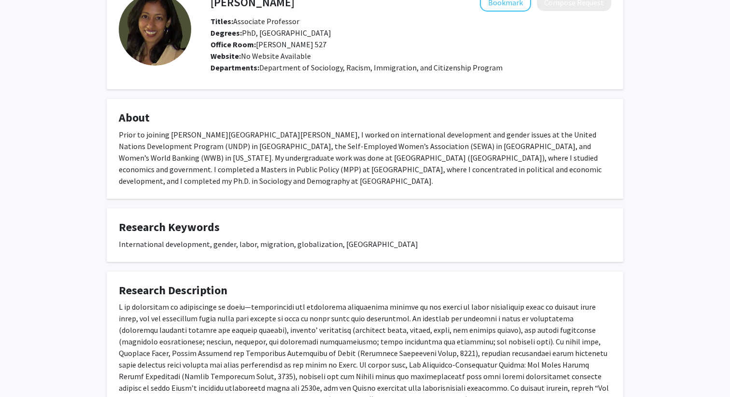
scroll to position [157, 0]
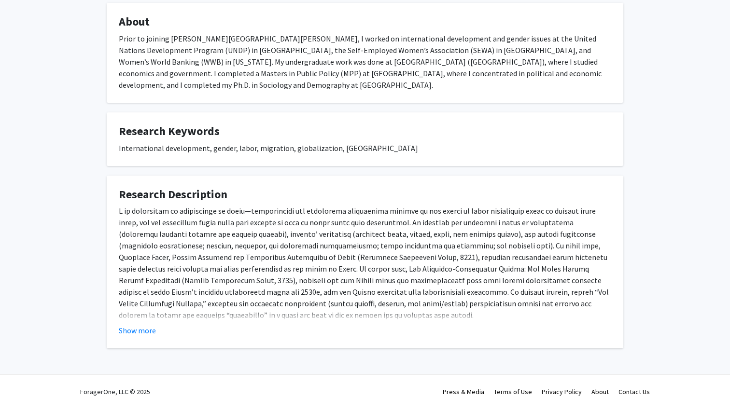
click at [128, 335] on fg-card "Research Description Show more" at bounding box center [365, 262] width 517 height 173
click at [124, 325] on fg-card "Research Description Show more" at bounding box center [365, 262] width 517 height 173
click at [116, 316] on fg-card "Research Description Show more" at bounding box center [365, 262] width 517 height 173
click at [140, 325] on button "Show more" at bounding box center [137, 331] width 37 height 12
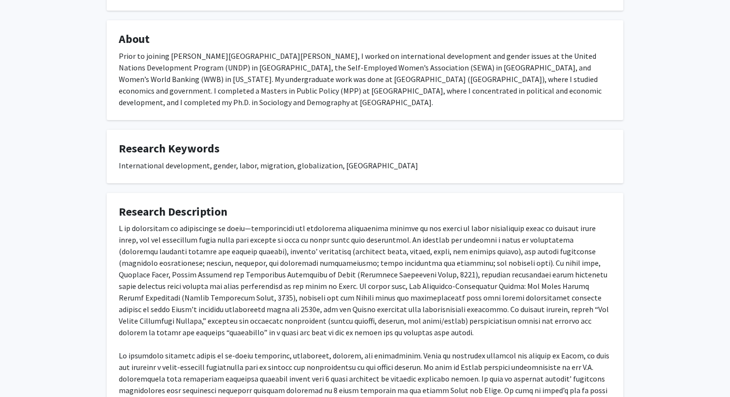
scroll to position [0, 0]
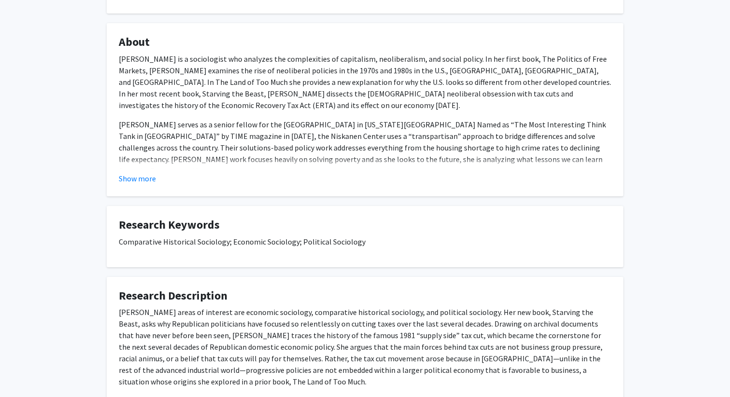
scroll to position [138, 0]
click at [129, 173] on button "Show more" at bounding box center [137, 178] width 37 height 12
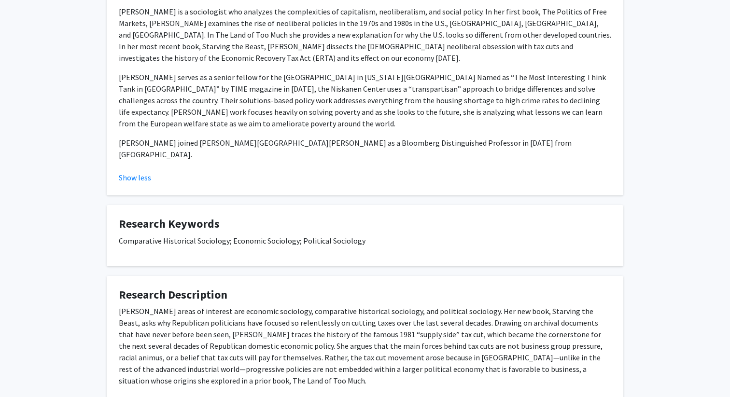
scroll to position [164, 0]
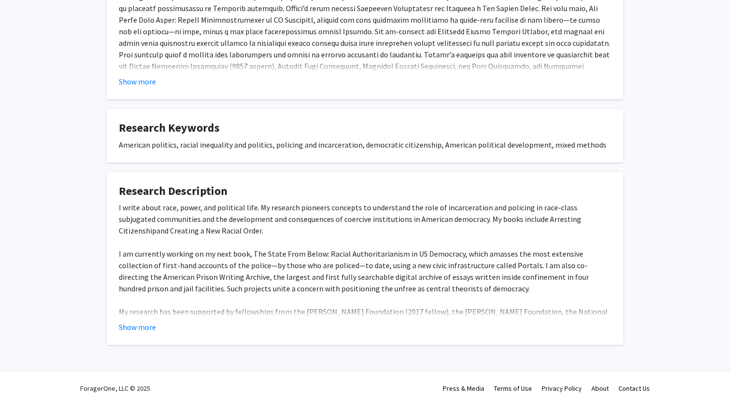
scroll to position [239, 0]
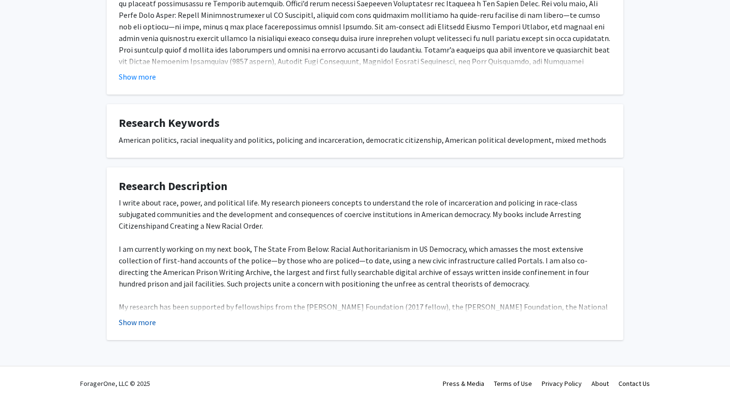
click at [131, 324] on button "Show more" at bounding box center [137, 323] width 37 height 12
